Goal: Information Seeking & Learning: Learn about a topic

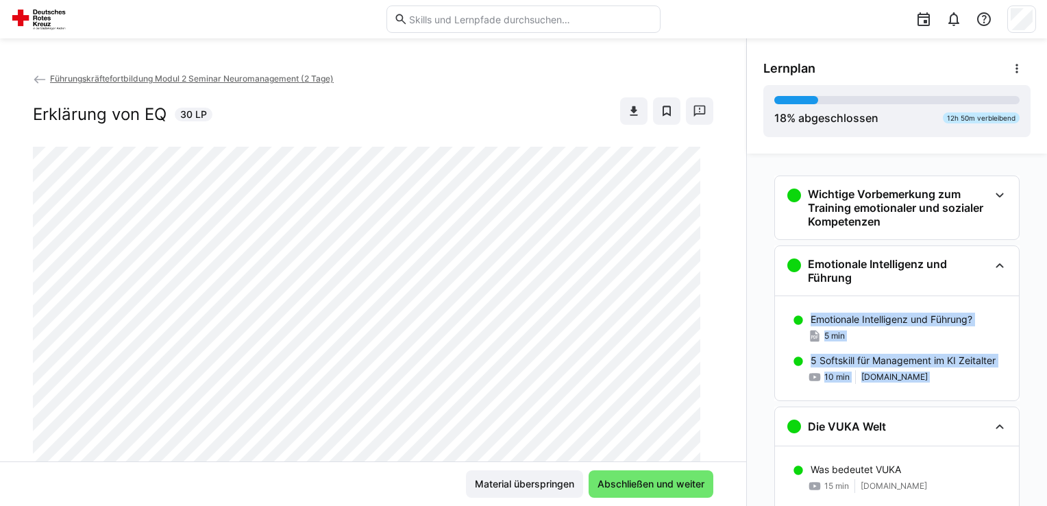
scroll to position [39, 0]
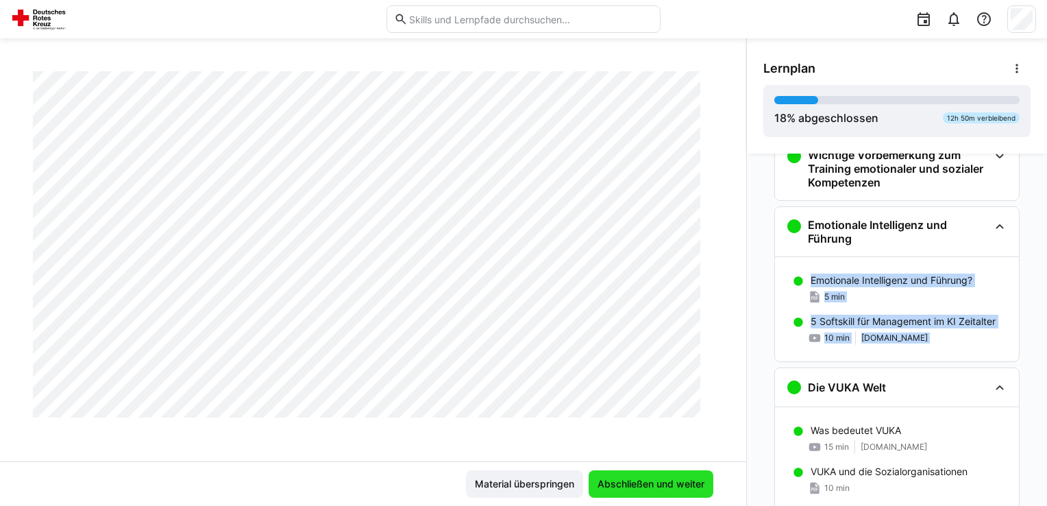
click at [663, 485] on span "Abschließen und weiter" at bounding box center [651, 484] width 111 height 14
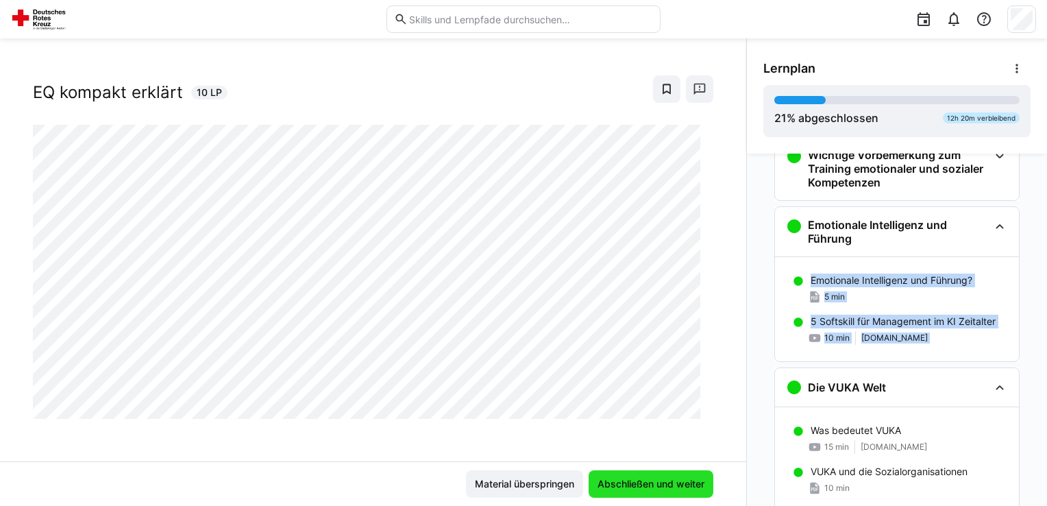
click at [675, 485] on span "Abschließen und weiter" at bounding box center [651, 484] width 111 height 14
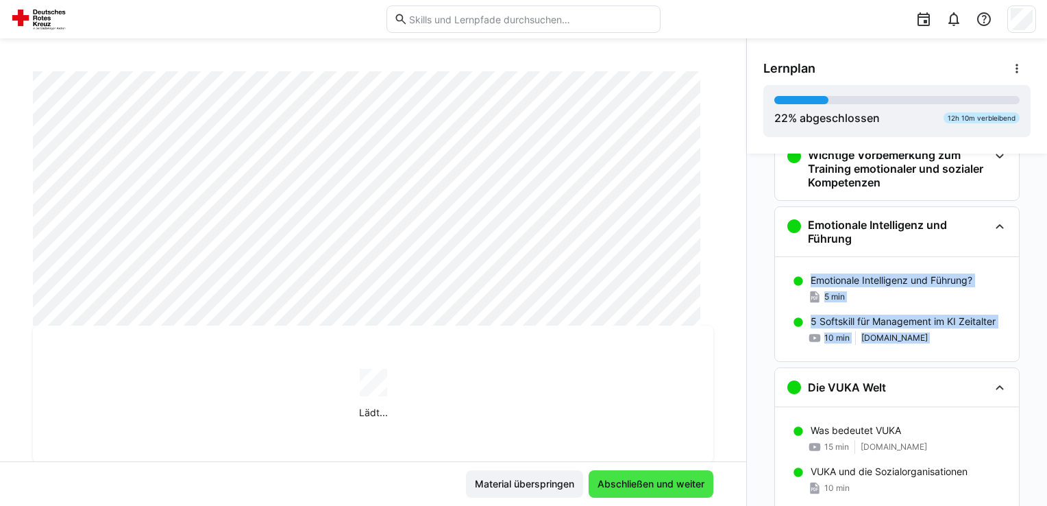
scroll to position [1598, 0]
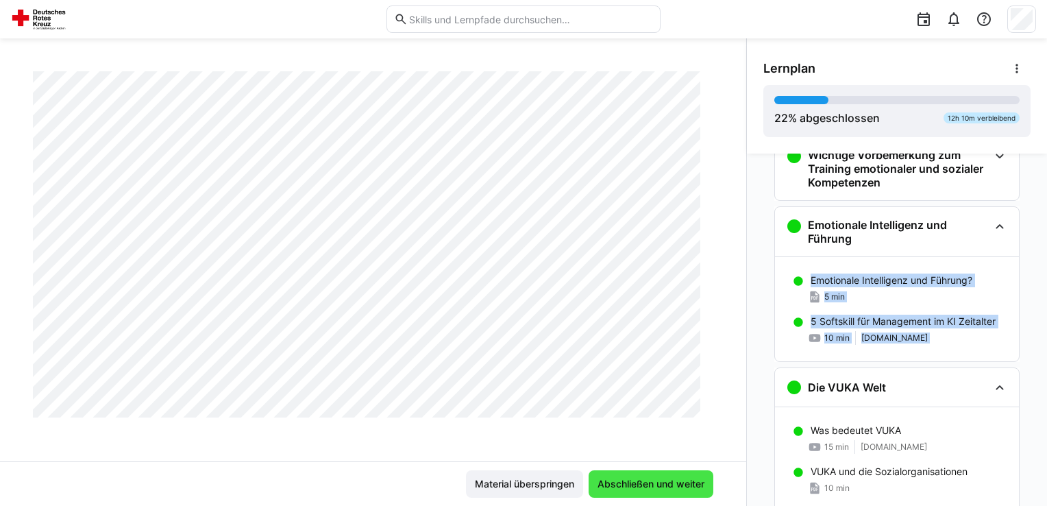
click at [675, 485] on span "Abschließen und weiter" at bounding box center [651, 484] width 111 height 14
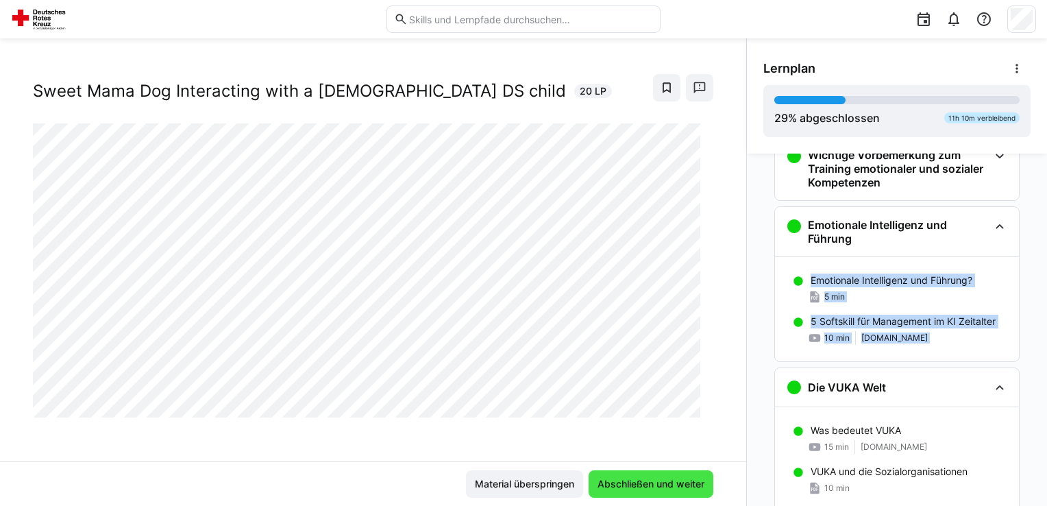
scroll to position [22, 0]
click at [675, 485] on span "Abschließen und weiter" at bounding box center [651, 484] width 111 height 14
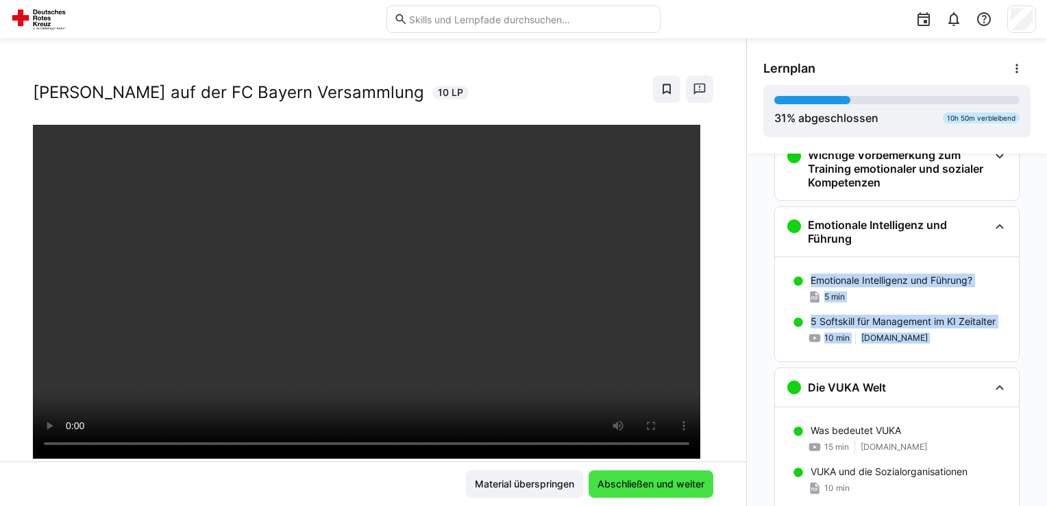
scroll to position [234, 0]
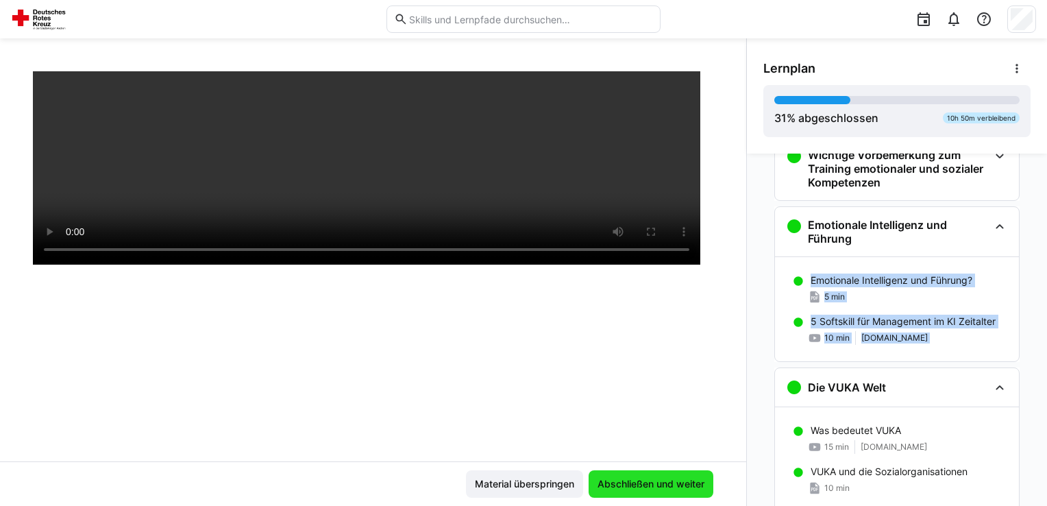
click at [675, 485] on span "Abschließen und weiter" at bounding box center [651, 484] width 111 height 14
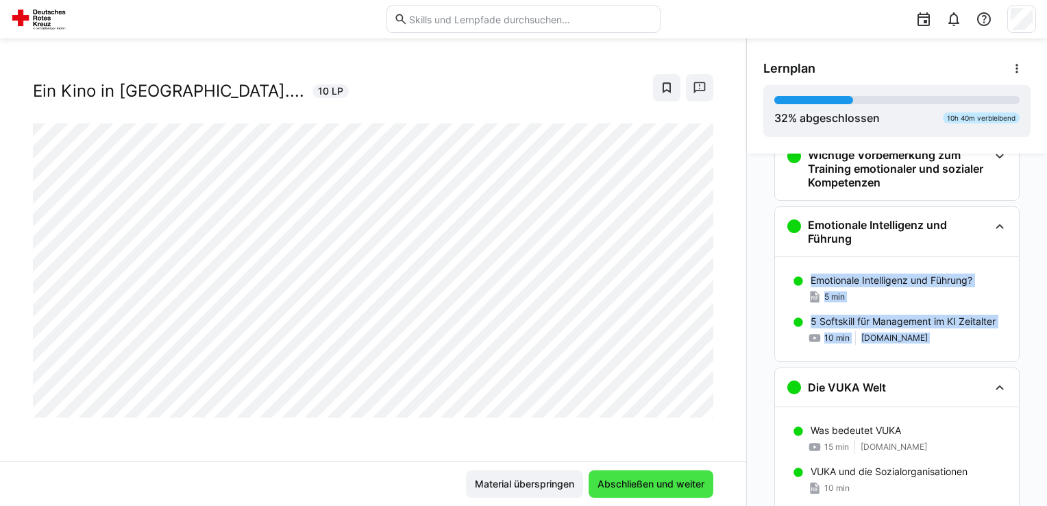
scroll to position [22, 0]
click at [675, 485] on span "Abschließen und weiter" at bounding box center [651, 484] width 111 height 14
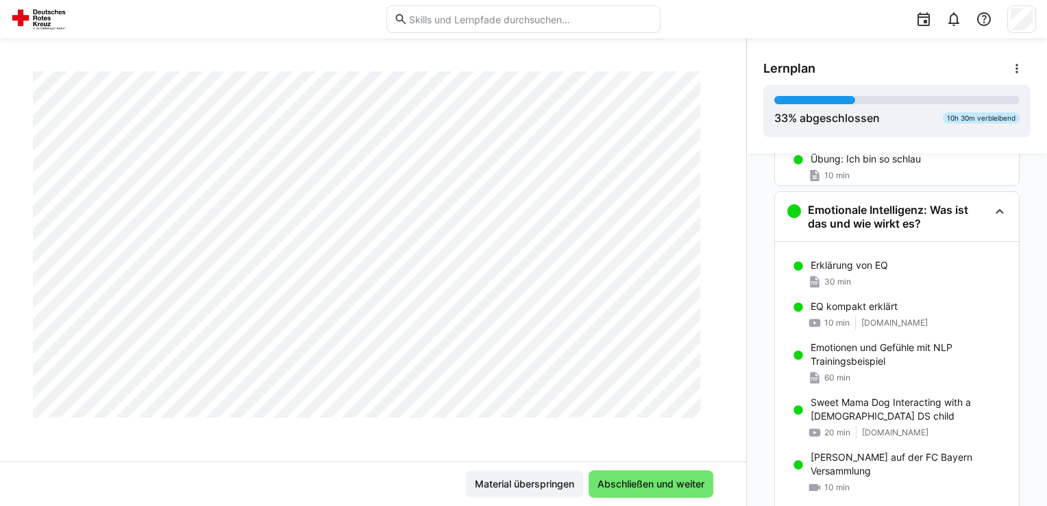
scroll to position [554, 0]
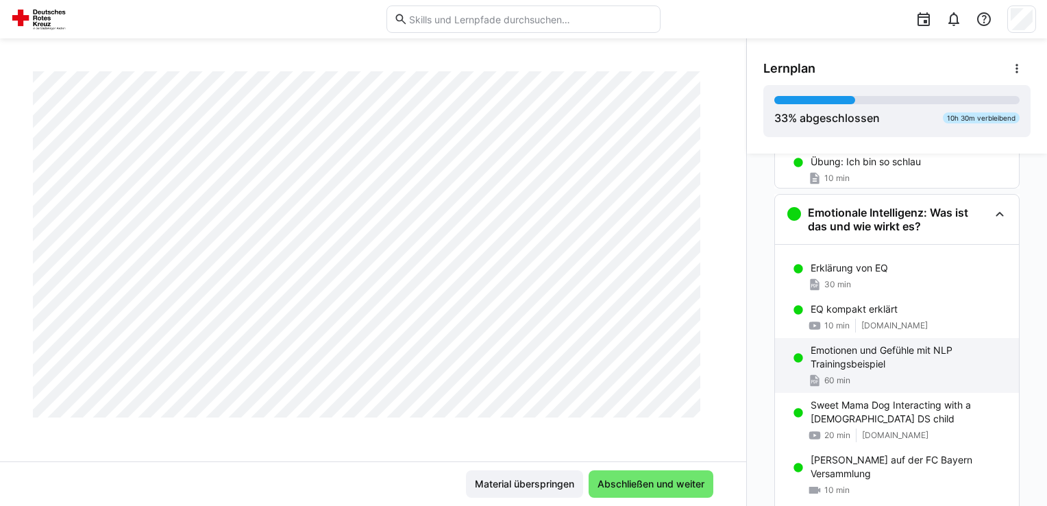
click at [921, 358] on p "Emotionen und Gefühle mit NLP Trainingsbeispiel" at bounding box center [909, 356] width 197 height 27
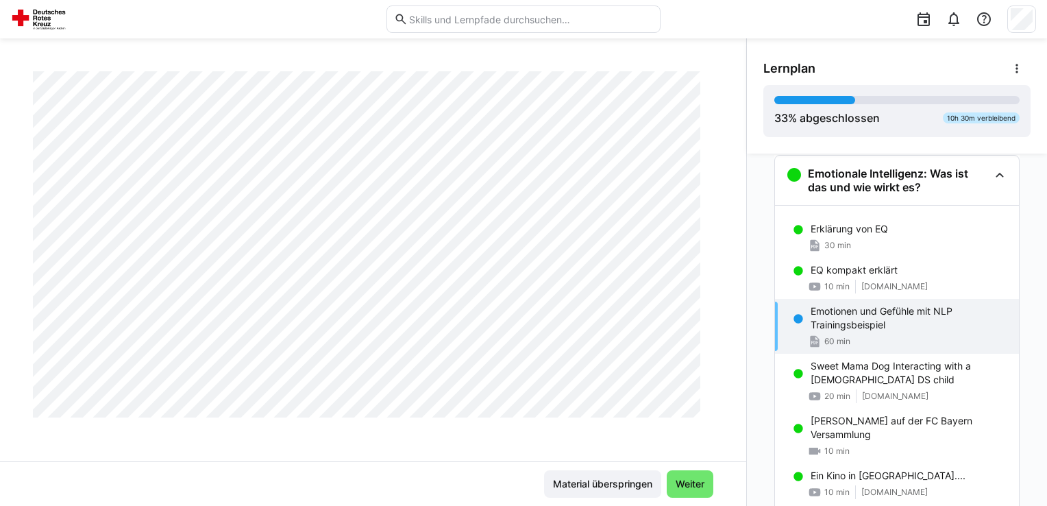
scroll to position [3033, 0]
click at [686, 479] on span "Weiter" at bounding box center [690, 484] width 33 height 14
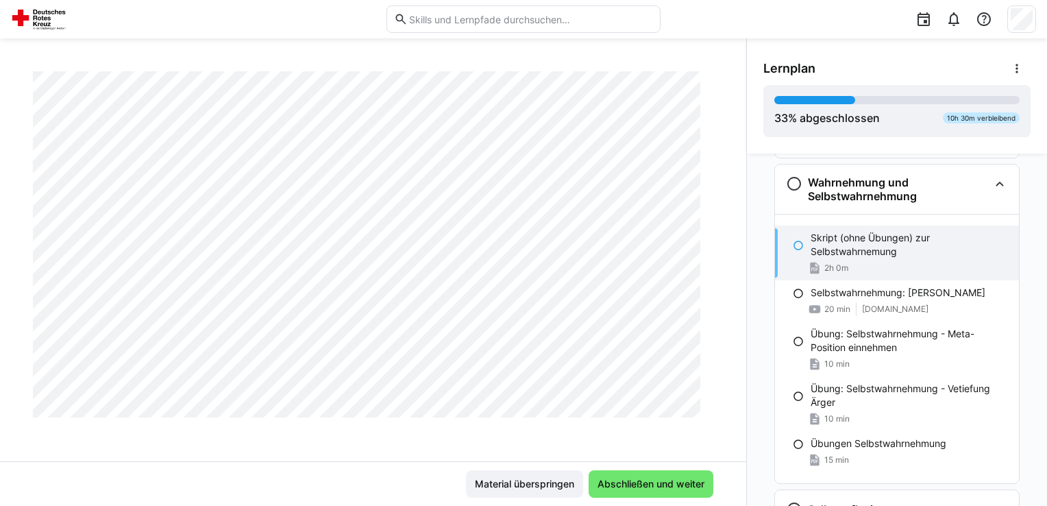
scroll to position [960, 0]
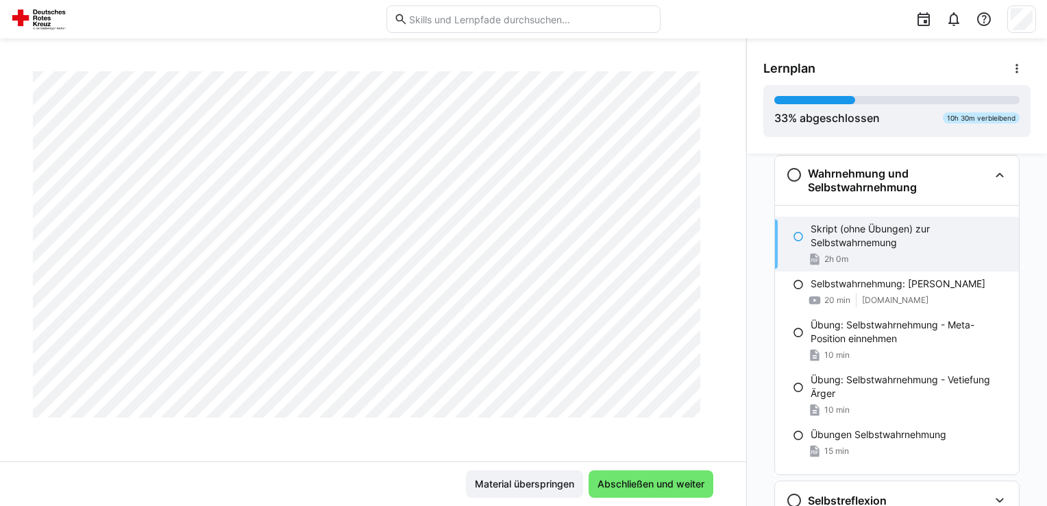
drag, startPoint x: 741, startPoint y: 435, endPoint x: 751, endPoint y: 354, distance: 81.5
click at [751, 354] on div "Wichtige Vorbemerkung zum Training emotionaler und sozialer Kompetenzen Hinweis…" at bounding box center [897, 330] width 300 height 352
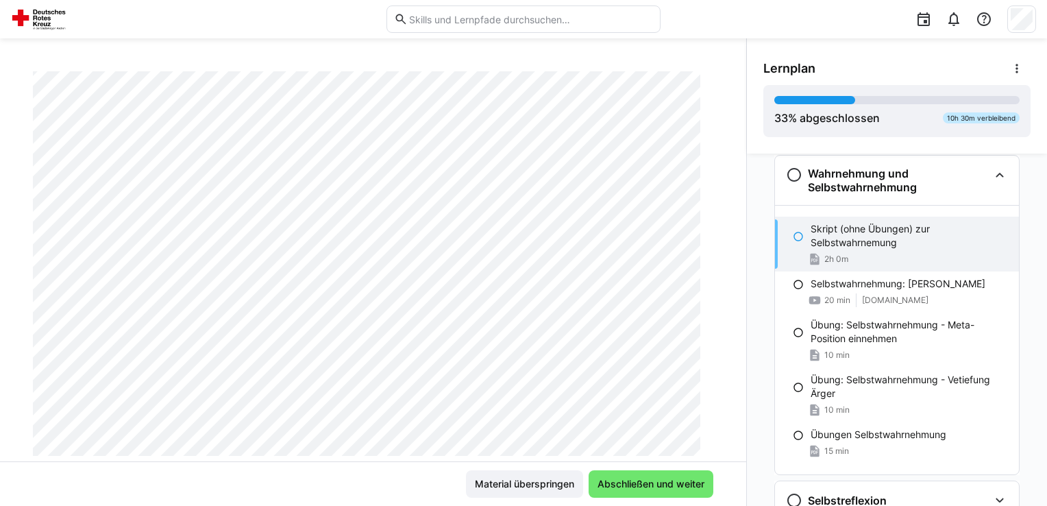
scroll to position [201, 0]
click at [729, 123] on div "Führungskräftefortbildung Modul 2 Seminar Neuromanagement (2 Tage) Skript (ohne…" at bounding box center [373, 266] width 747 height 390
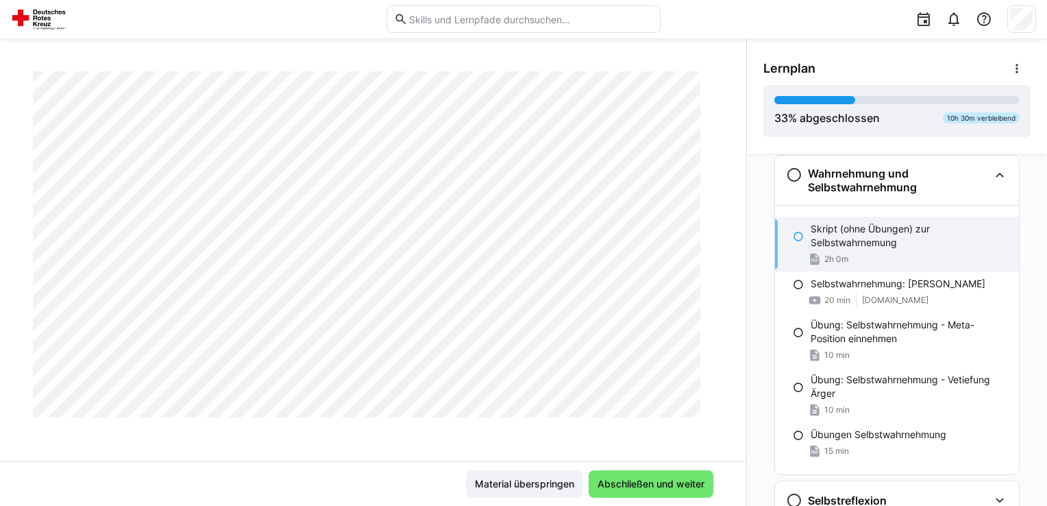
scroll to position [600, 0]
click at [747, 153] on div "Lernplan 33 % abgeschlossen 10h 30m verbleibend" at bounding box center [897, 95] width 300 height 115
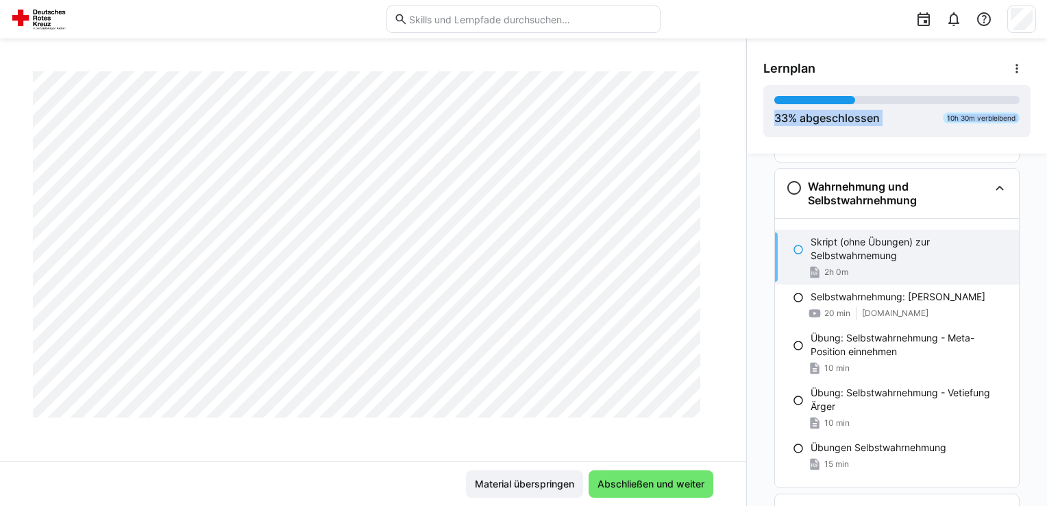
drag, startPoint x: 740, startPoint y: 153, endPoint x: 742, endPoint y: 177, distance: 24.1
click at [747, 177] on div "Lernplan 33 % abgeschlossen 10h 30m verbleibend Wichtige Vorbemerkung zum Train…" at bounding box center [897, 272] width 301 height 468
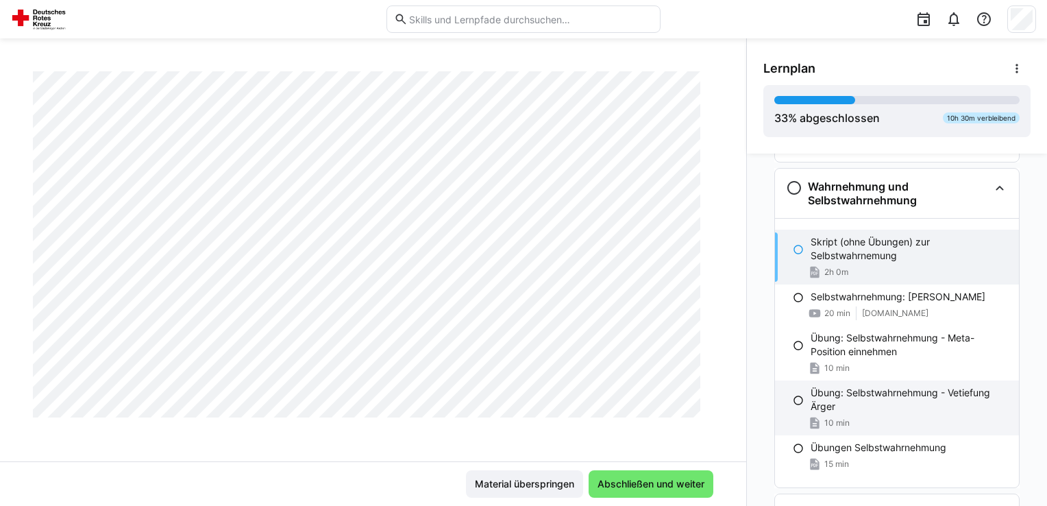
click at [900, 402] on p "Übung: Selbstwahrnehmung - Vetiefung Ärger" at bounding box center [909, 399] width 197 height 27
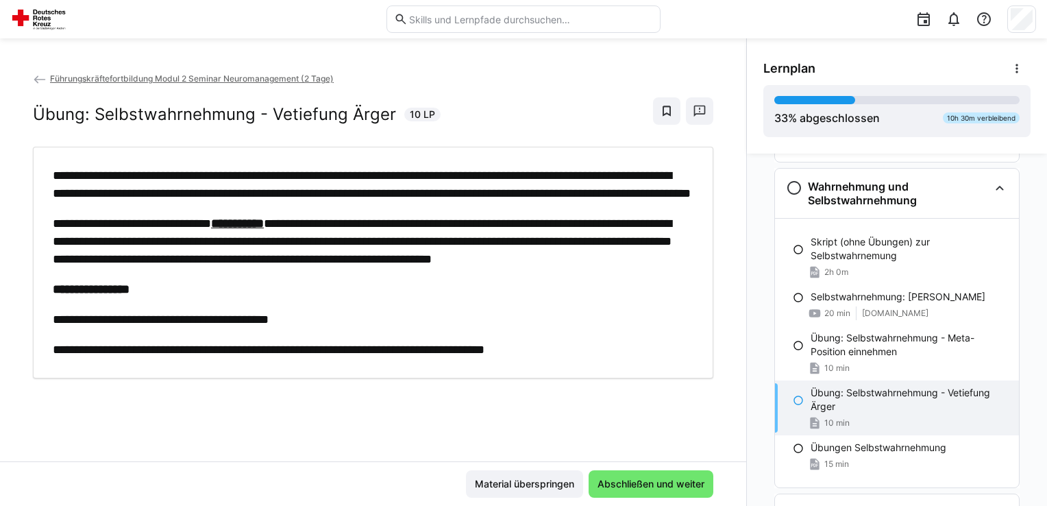
scroll to position [0, 0]
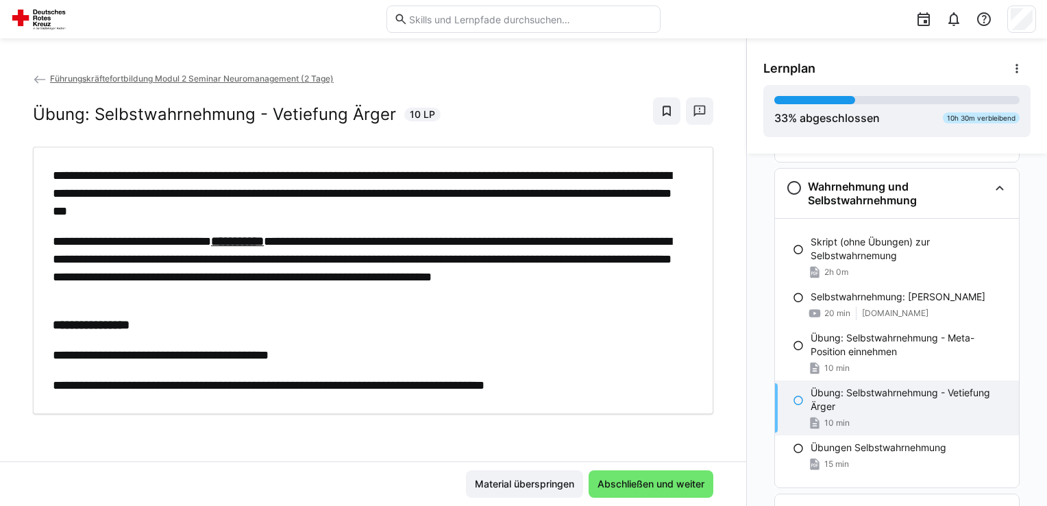
click at [707, 352] on div "**********" at bounding box center [373, 280] width 681 height 267
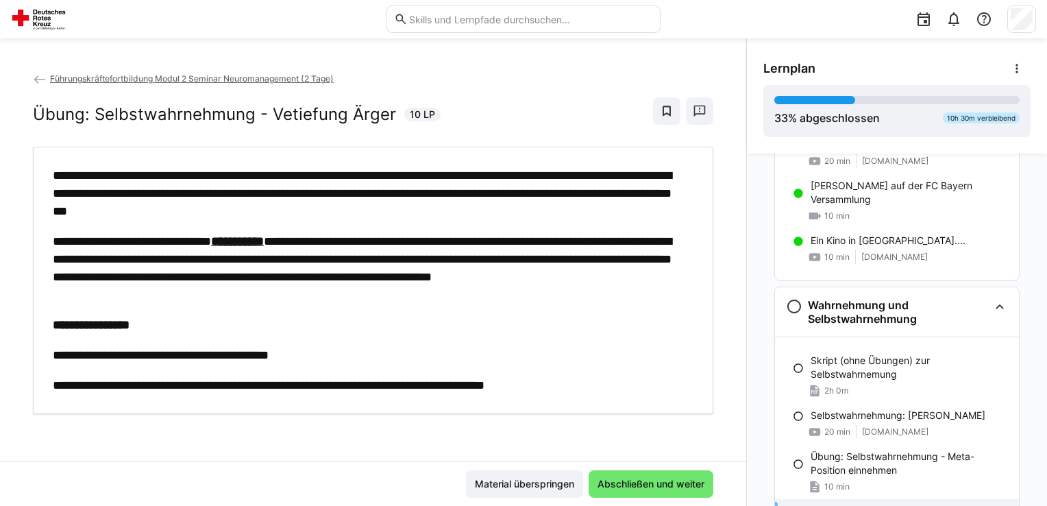
scroll to position [831, 0]
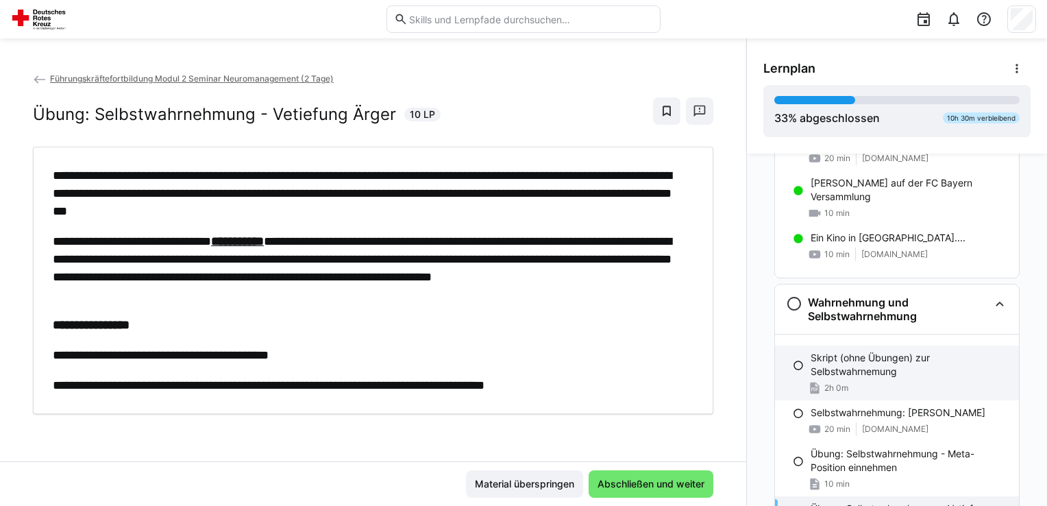
click at [872, 363] on p "Skript (ohne Übungen) zur Selbstwahrnemung" at bounding box center [909, 364] width 197 height 27
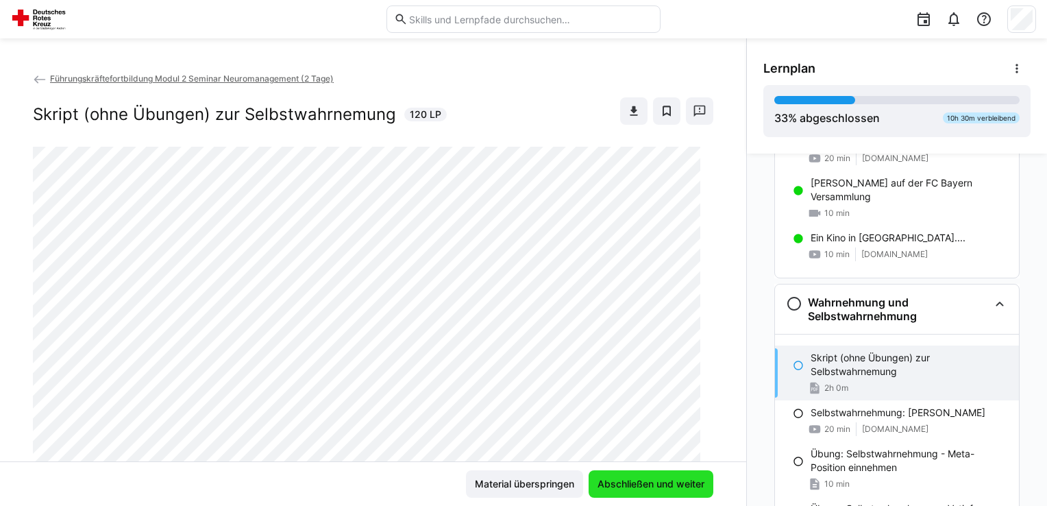
click at [655, 475] on span "Abschließen und weiter" at bounding box center [651, 483] width 125 height 27
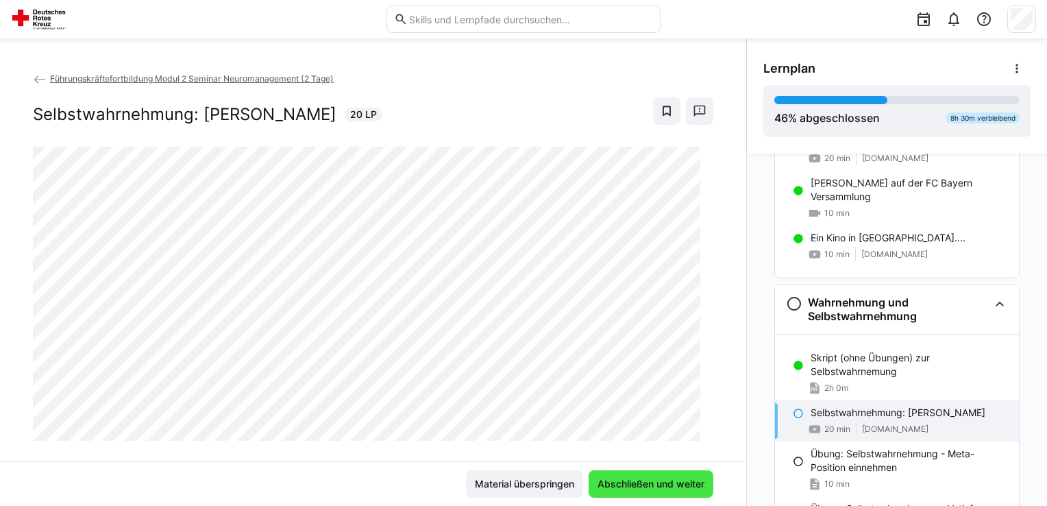
click at [635, 487] on span "Abschließen und weiter" at bounding box center [651, 484] width 111 height 14
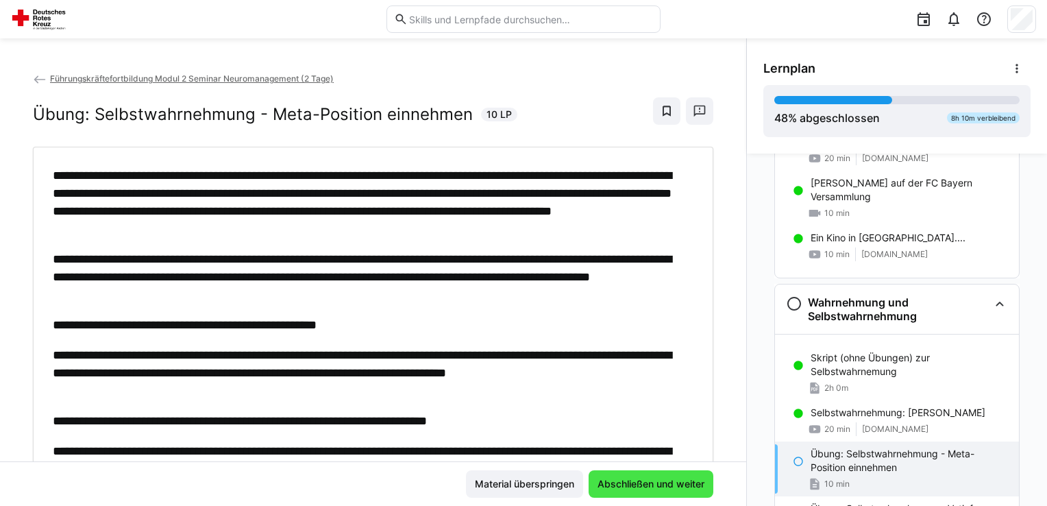
click at [635, 487] on span "Abschließen und weiter" at bounding box center [651, 484] width 111 height 14
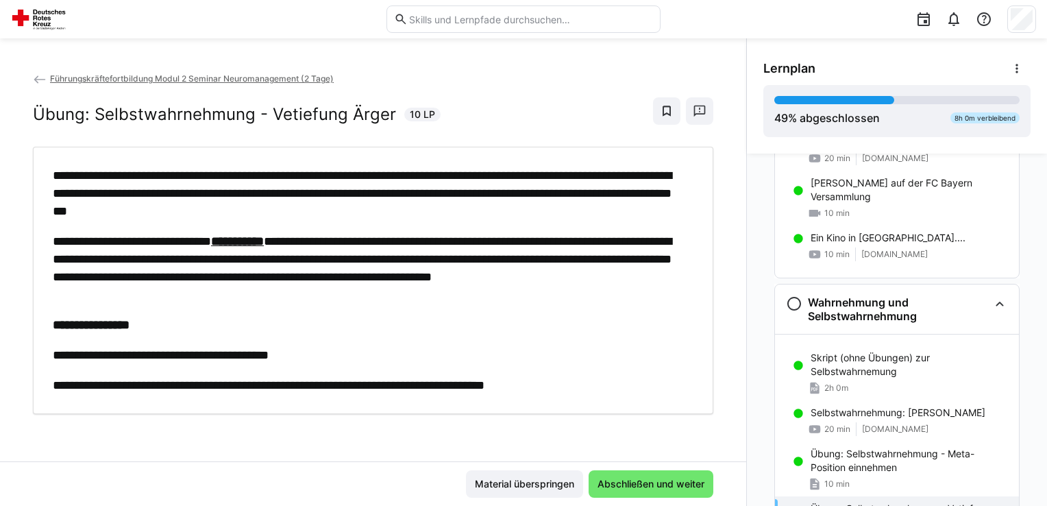
drag, startPoint x: 1036, startPoint y: 354, endPoint x: 1047, endPoint y: 412, distance: 59.3
click at [1047, 412] on html "**********" at bounding box center [523, 253] width 1047 height 506
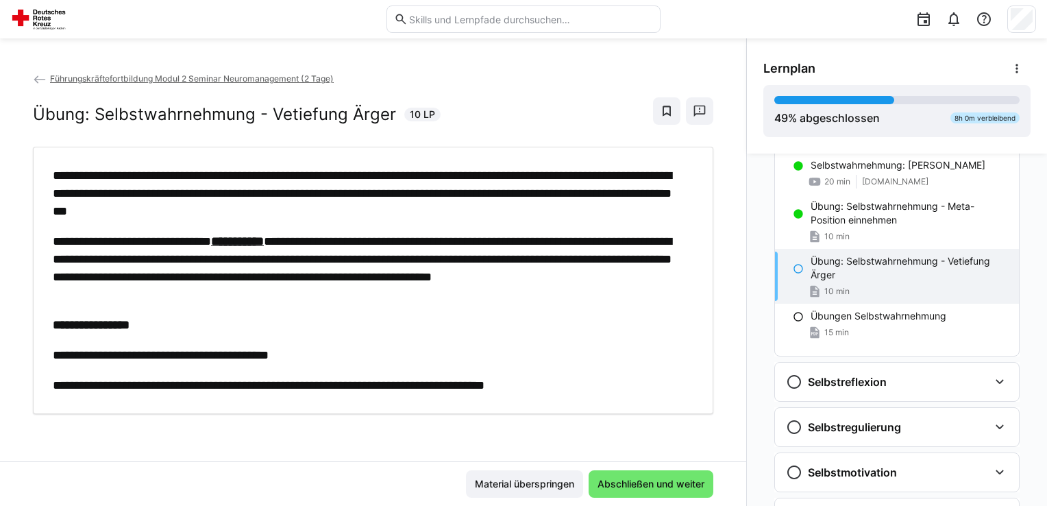
scroll to position [1080, 0]
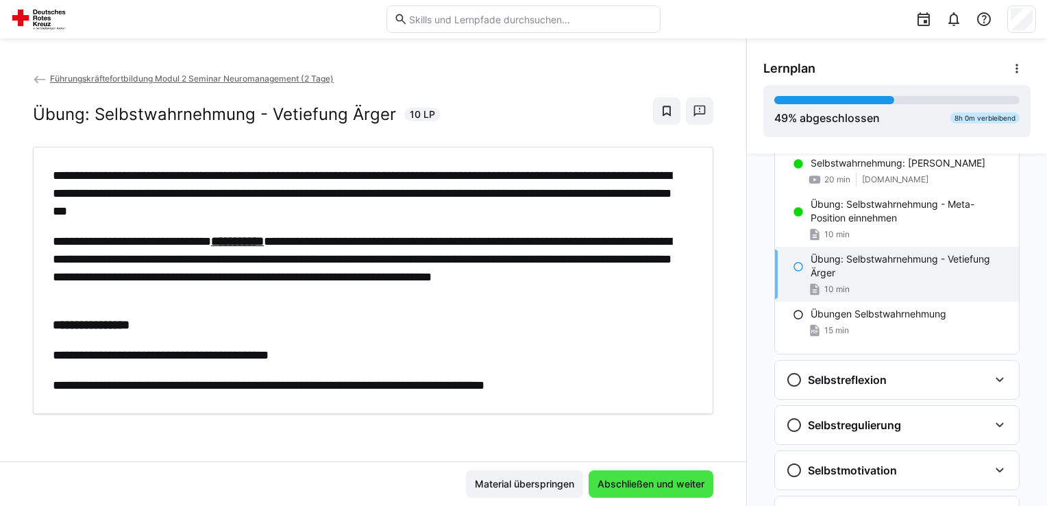
click at [675, 471] on span "Abschließen und weiter" at bounding box center [651, 483] width 125 height 27
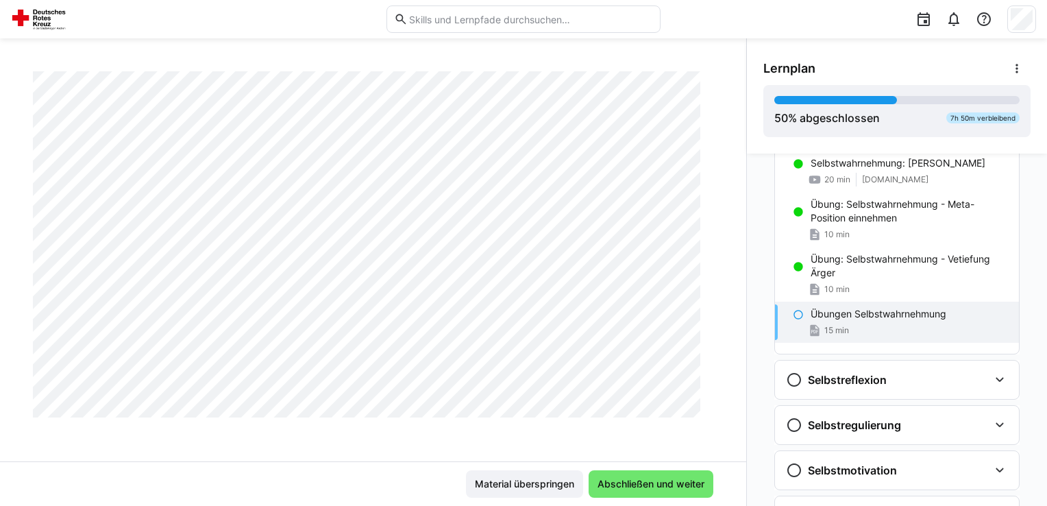
scroll to position [1580, 0]
click at [747, 218] on div "Wichtige Vorbemerkung zum Training emotionaler und sozialer Kompetenzen Hinweis…" at bounding box center [897, 330] width 300 height 352
drag, startPoint x: 730, startPoint y: 218, endPoint x: 732, endPoint y: 248, distance: 30.2
click at [732, 248] on div "Führungskräftefortbildung Modul 2 Seminar Neuromanagement (2 Tage) Übungen Selb…" at bounding box center [373, 266] width 747 height 390
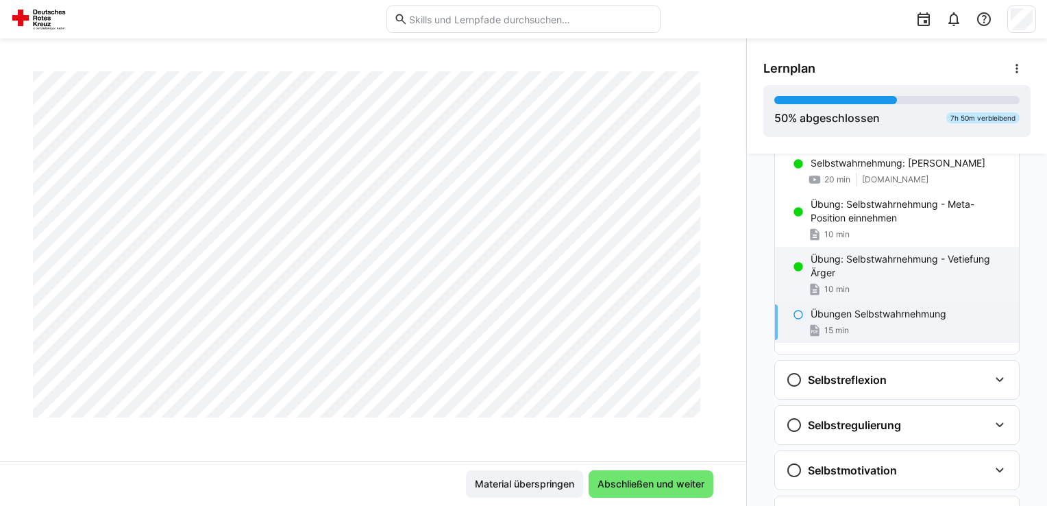
click at [902, 276] on p "Übung: Selbstwahrnehmung - Vetiefung Ärger" at bounding box center [909, 265] width 197 height 27
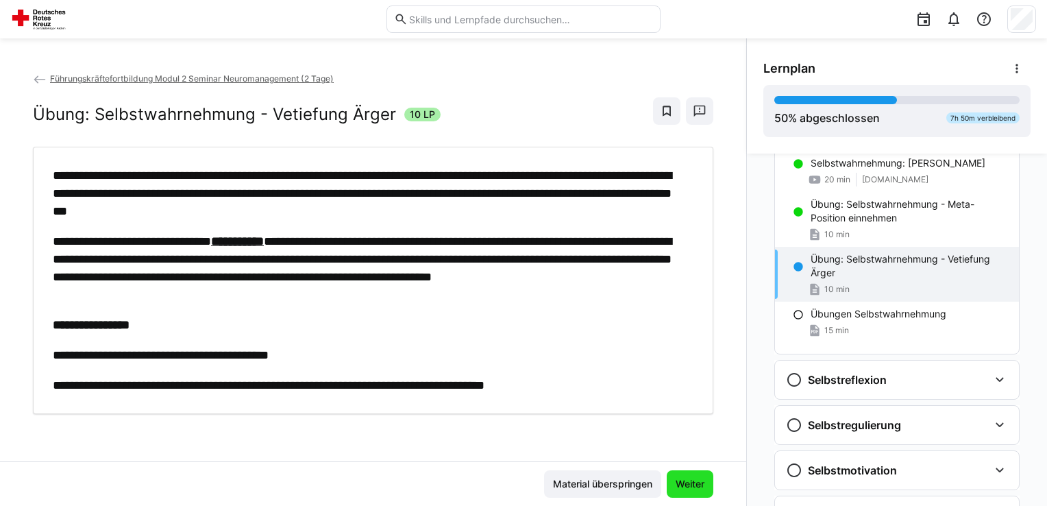
click at [685, 487] on span "Weiter" at bounding box center [690, 484] width 33 height 14
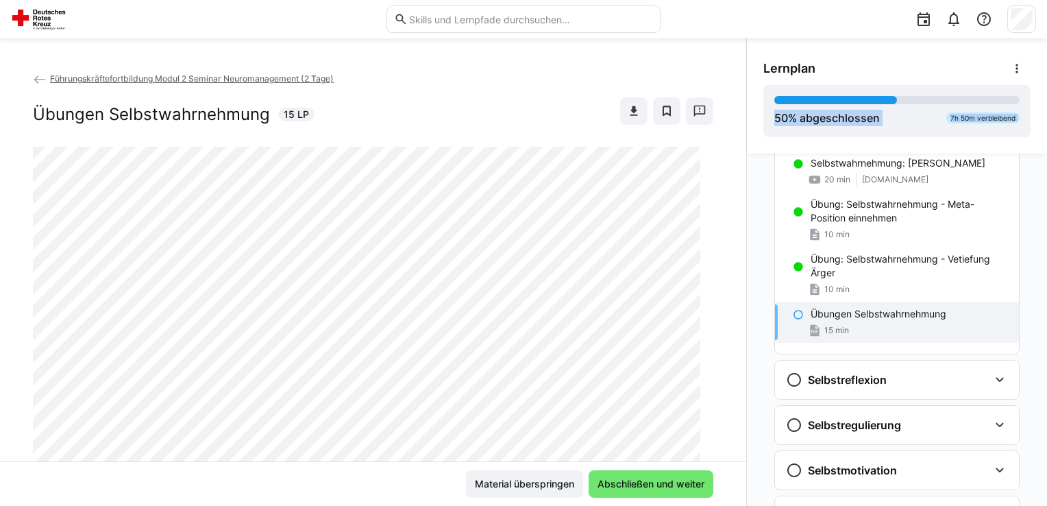
drag, startPoint x: 739, startPoint y: 106, endPoint x: 742, endPoint y: 171, distance: 65.9
click at [747, 171] on div "Lernplan 50 % abgeschlossen 7h 50m verbleibend Wichtige Vorbemerkung zum Traini…" at bounding box center [897, 272] width 301 height 468
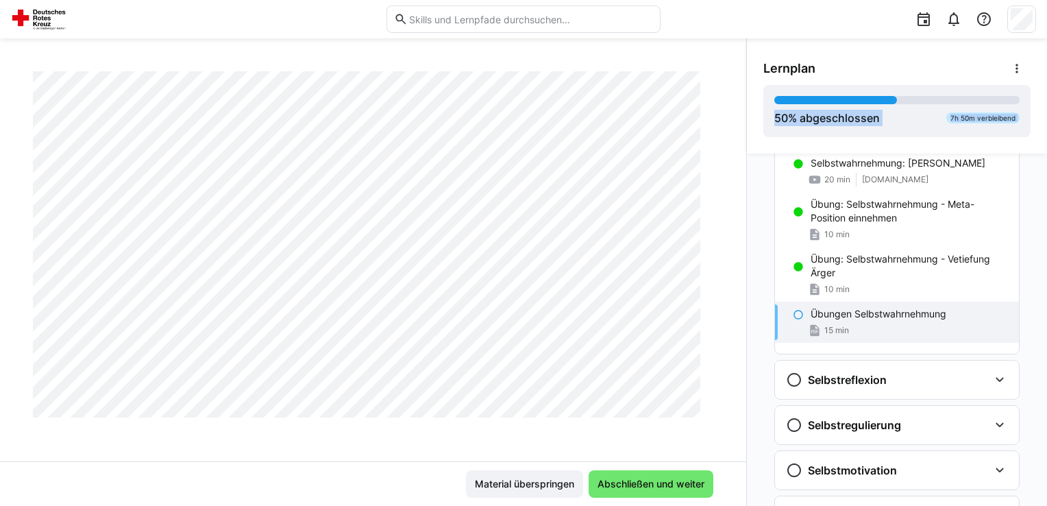
scroll to position [1553, 0]
drag, startPoint x: 740, startPoint y: 223, endPoint x: 746, endPoint y: 237, distance: 15.4
click at [747, 237] on div "Wichtige Vorbemerkung zum Training emotionaler und sozialer Kompetenzen Hinweis…" at bounding box center [897, 330] width 300 height 352
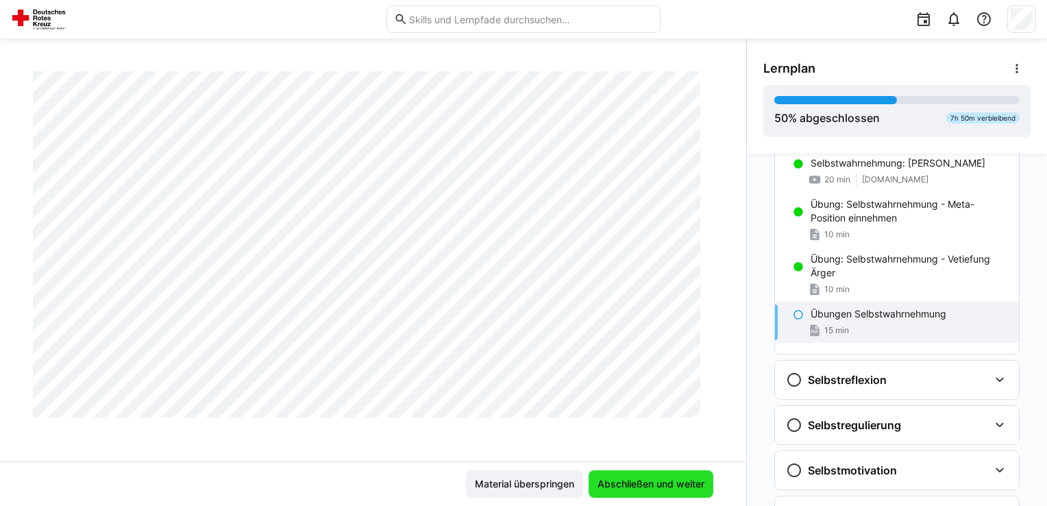
click at [675, 475] on span "Abschließen und weiter" at bounding box center [651, 483] width 125 height 27
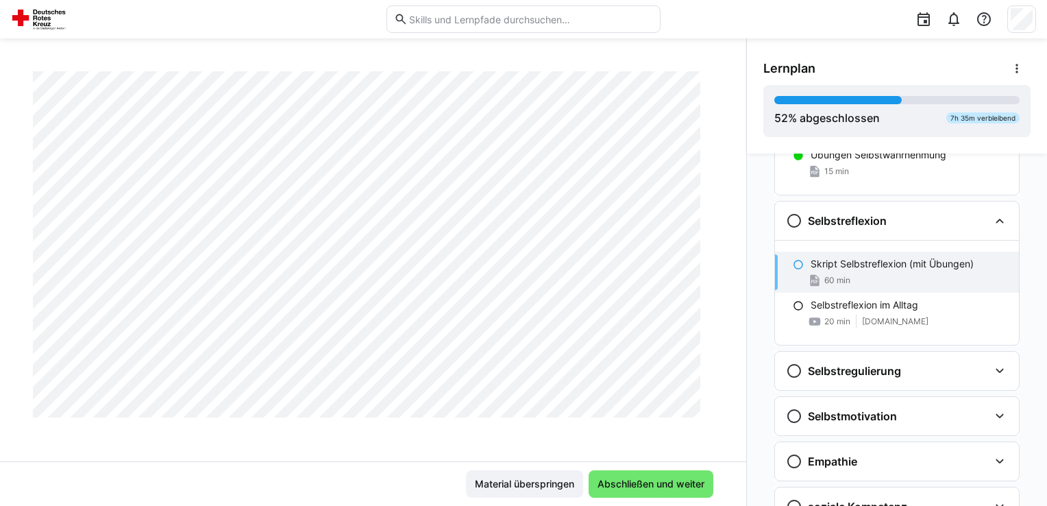
scroll to position [9319, 0]
click at [943, 180] on div "Übungen Selbstwahrnehmung 15 min" at bounding box center [897, 163] width 244 height 41
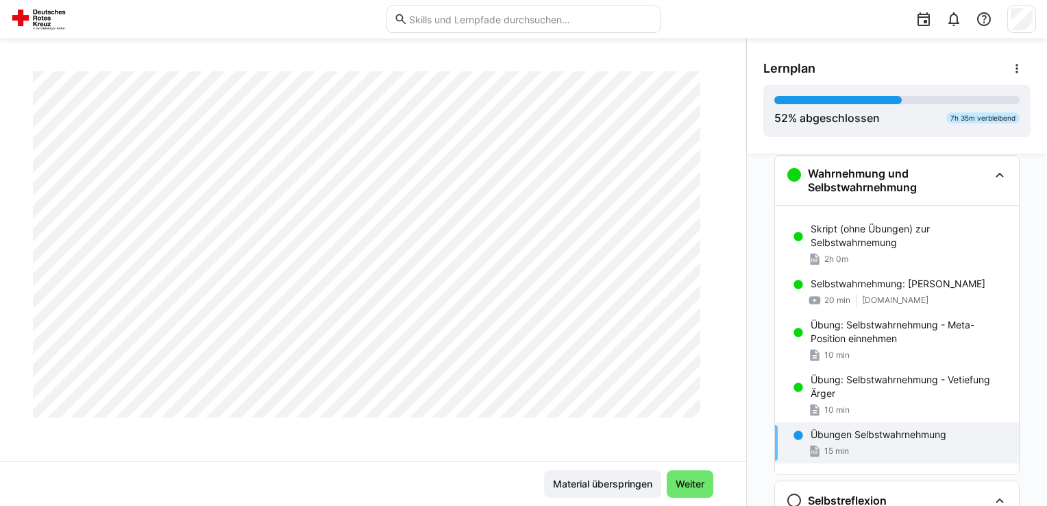
scroll to position [3971, 0]
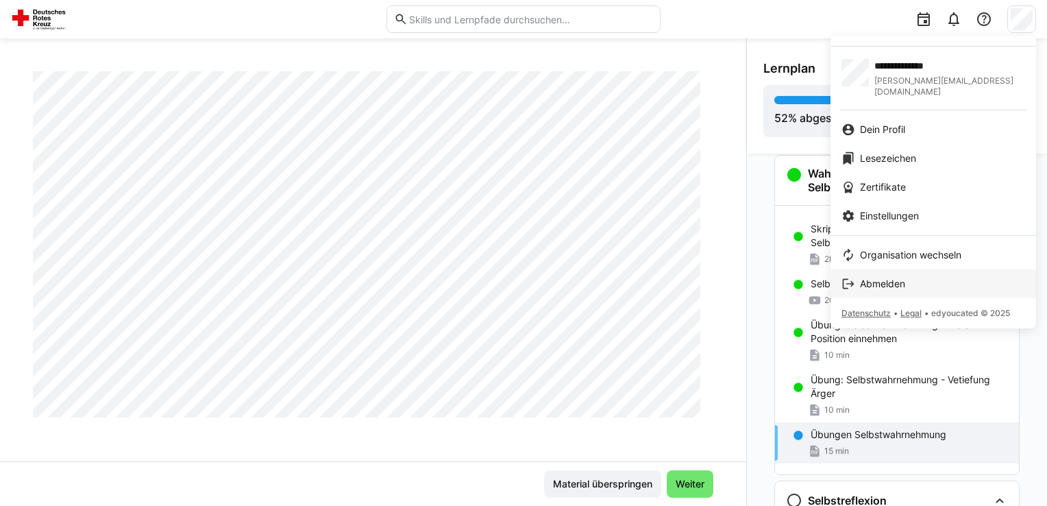
click at [888, 277] on span "Abmelden" at bounding box center [882, 284] width 45 height 14
